Goal: Find specific page/section: Find specific page/section

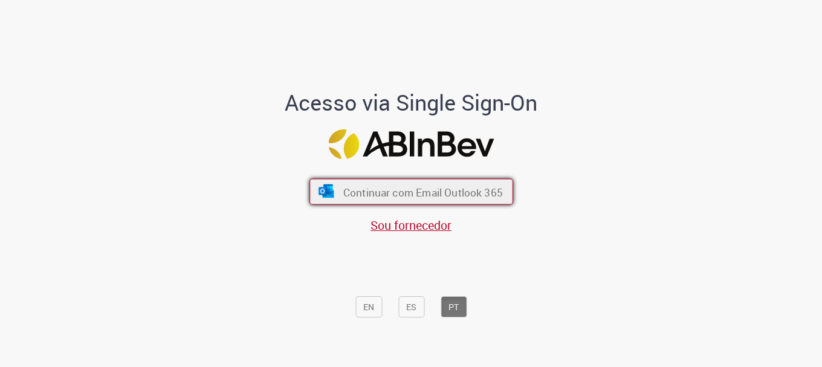
click at [473, 194] on font "Continuar com Email Outlook 365" at bounding box center [423, 192] width 160 height 14
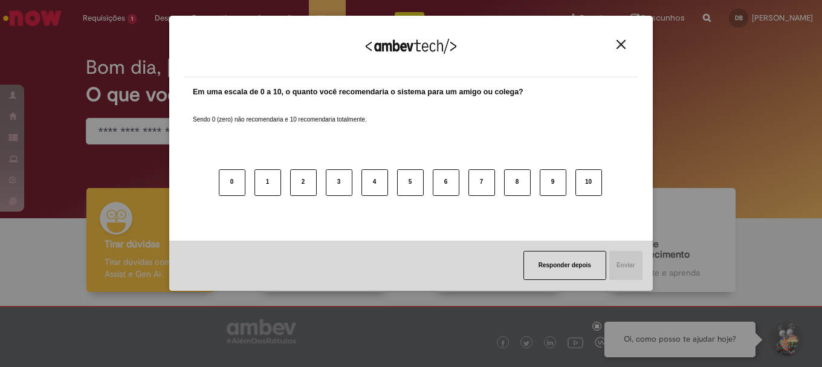
click at [620, 47] on img "Close" at bounding box center [621, 44] width 9 height 9
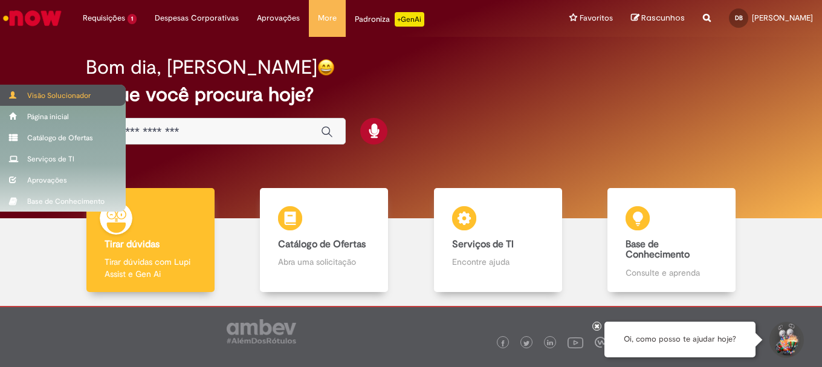
click at [45, 88] on div "Visão Solucionador" at bounding box center [63, 95] width 126 height 21
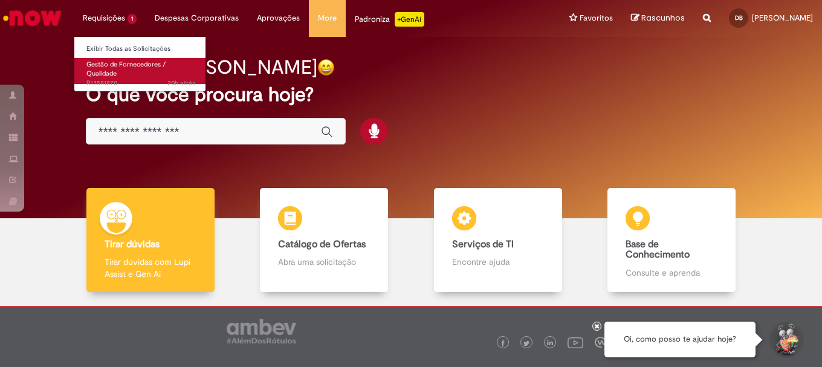
click at [119, 67] on span "Gestão de Fornecedores / Qualidade" at bounding box center [125, 69] width 79 height 19
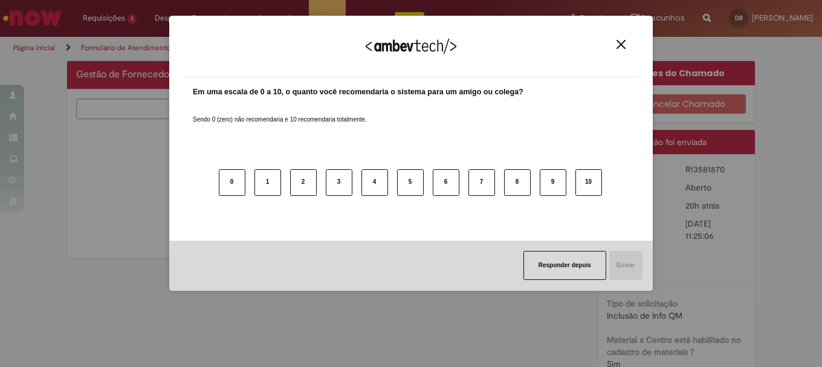
click at [623, 43] on img "Close" at bounding box center [621, 44] width 9 height 9
